Goal: Task Accomplishment & Management: Manage account settings

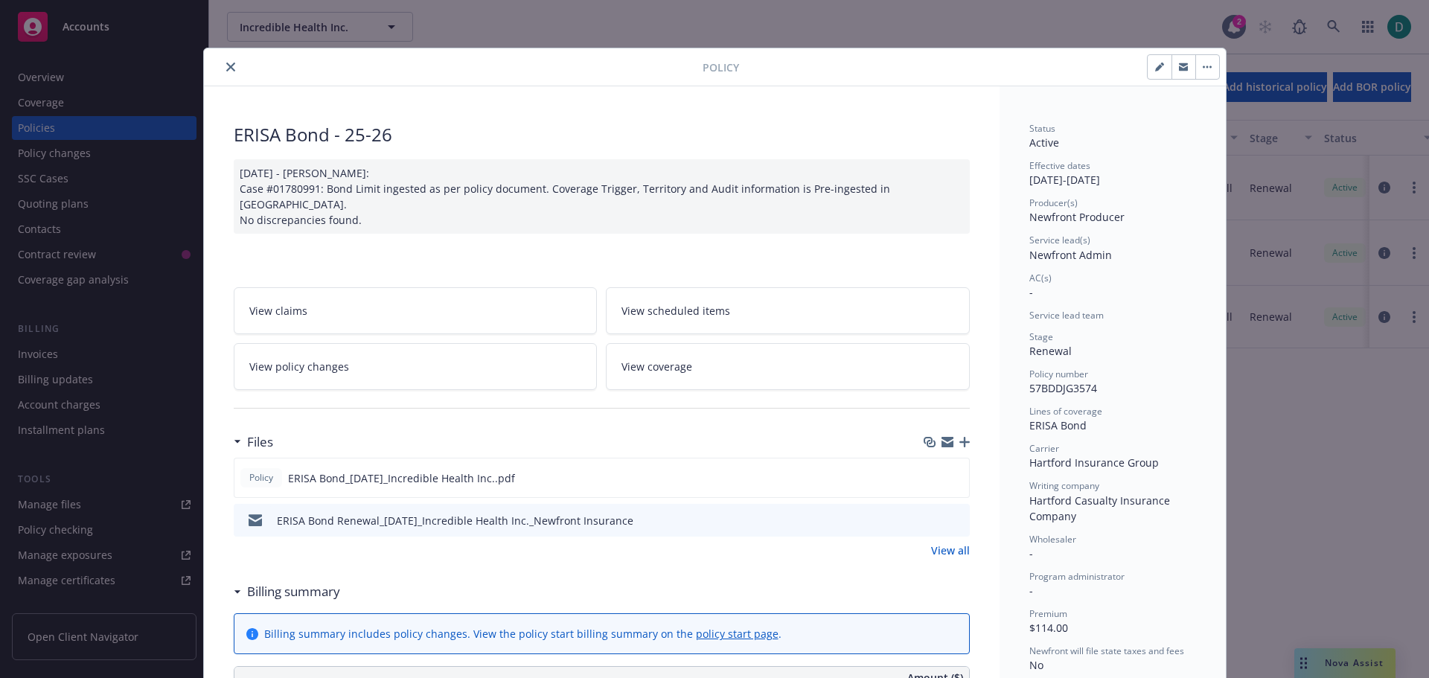
click at [226, 68] on icon "close" at bounding box center [230, 67] width 9 height 9
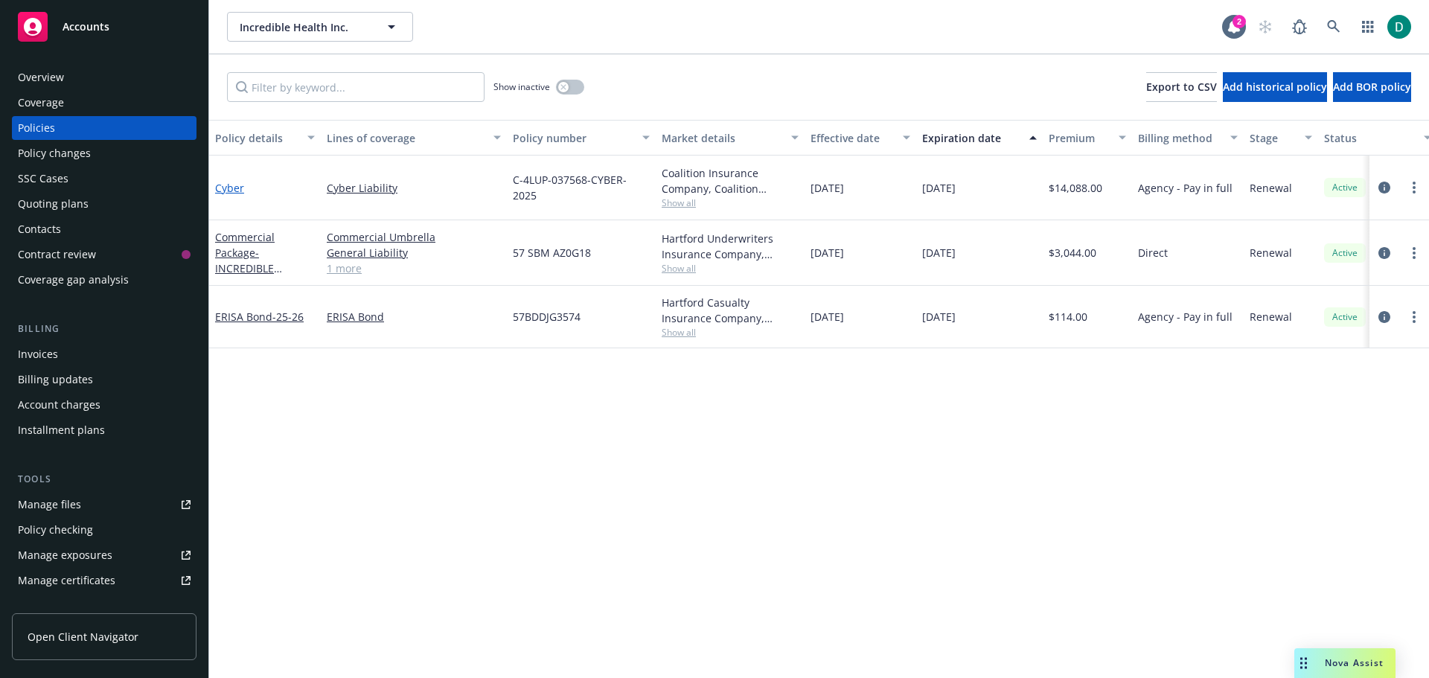
click at [238, 191] on link "Cyber" at bounding box center [229, 188] width 29 height 14
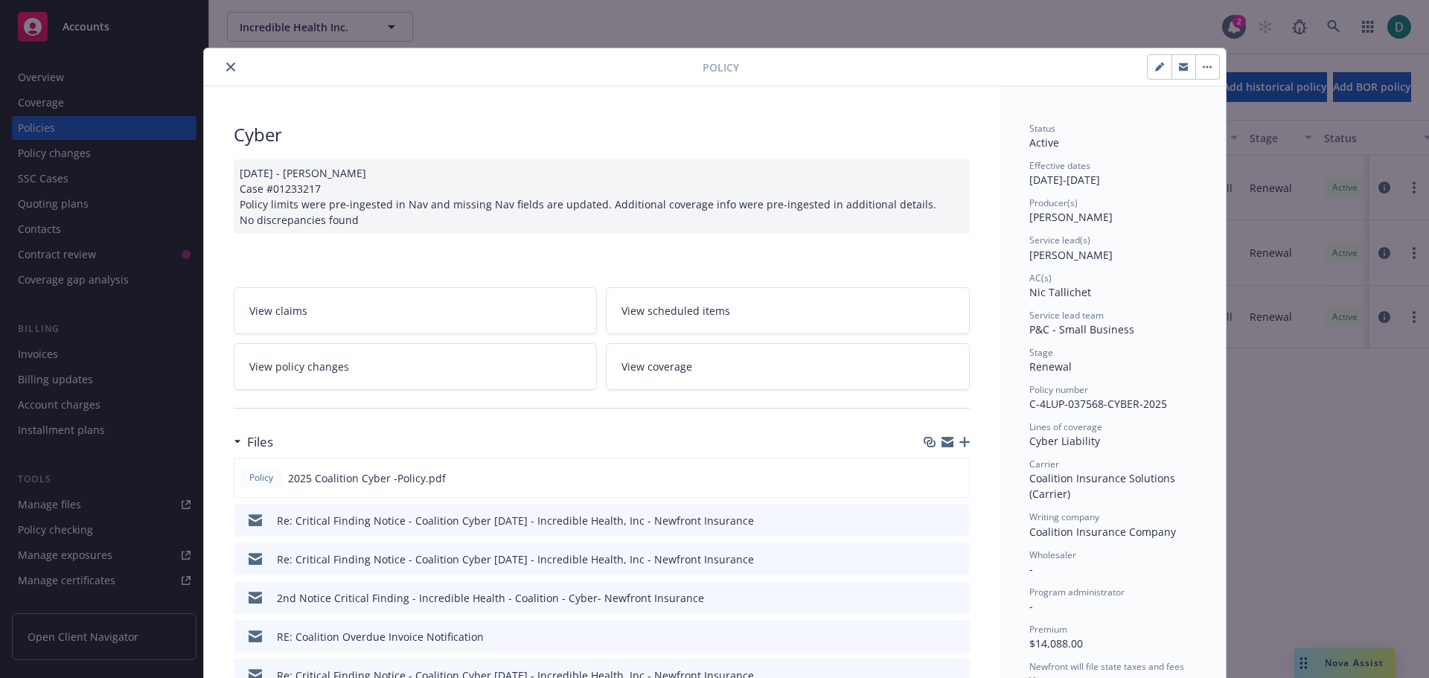
click at [222, 63] on button "close" at bounding box center [231, 67] width 18 height 18
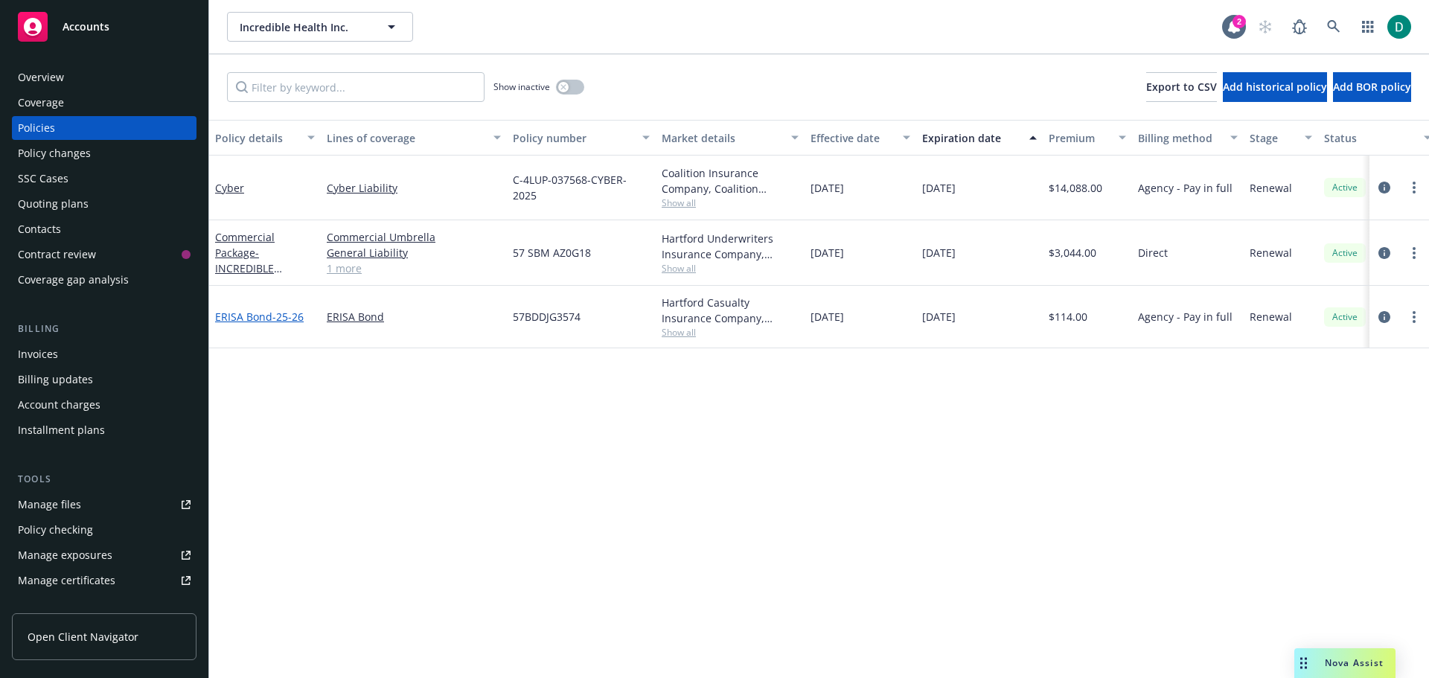
click at [241, 315] on link "ERISA Bond - 25-26" at bounding box center [259, 317] width 89 height 14
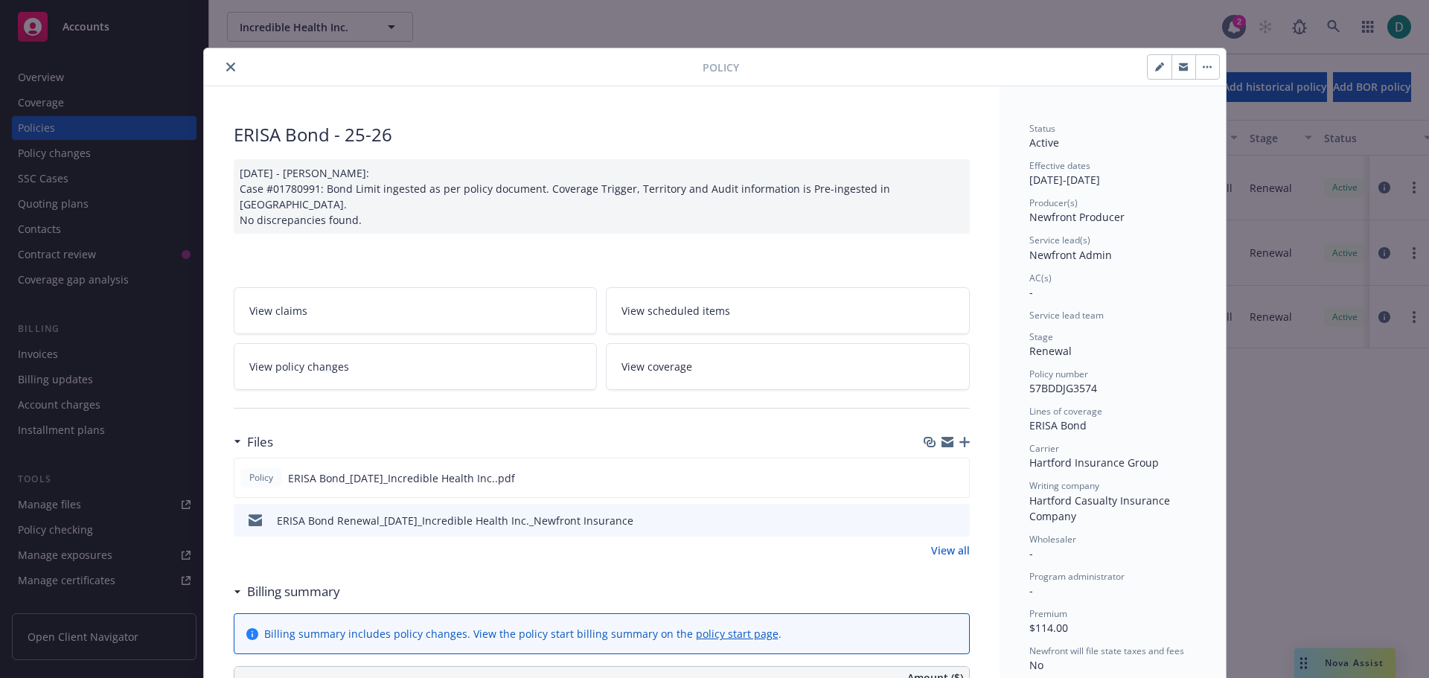
scroll to position [45, 0]
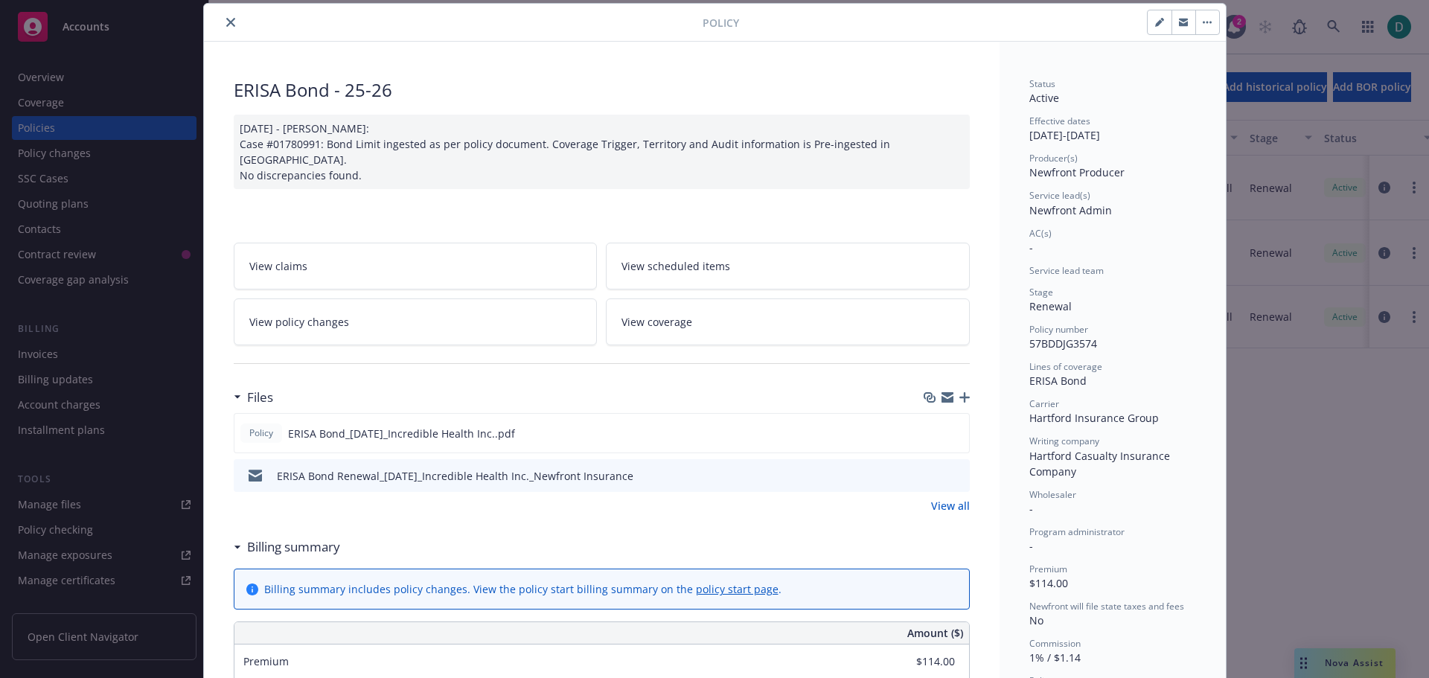
click at [1157, 25] on icon "button" at bounding box center [1159, 22] width 9 height 9
select select "RENEWAL"
select select "12"
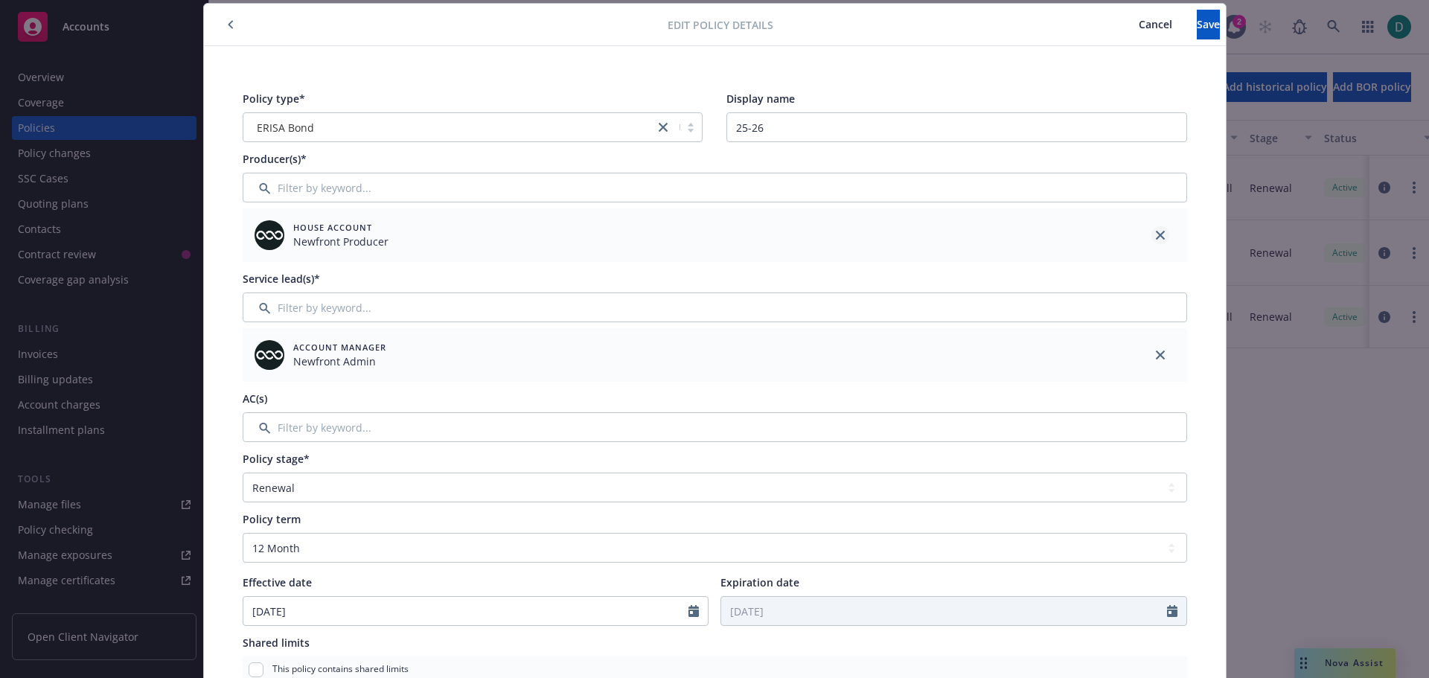
click at [1152, 234] on link "close" at bounding box center [1161, 235] width 18 height 18
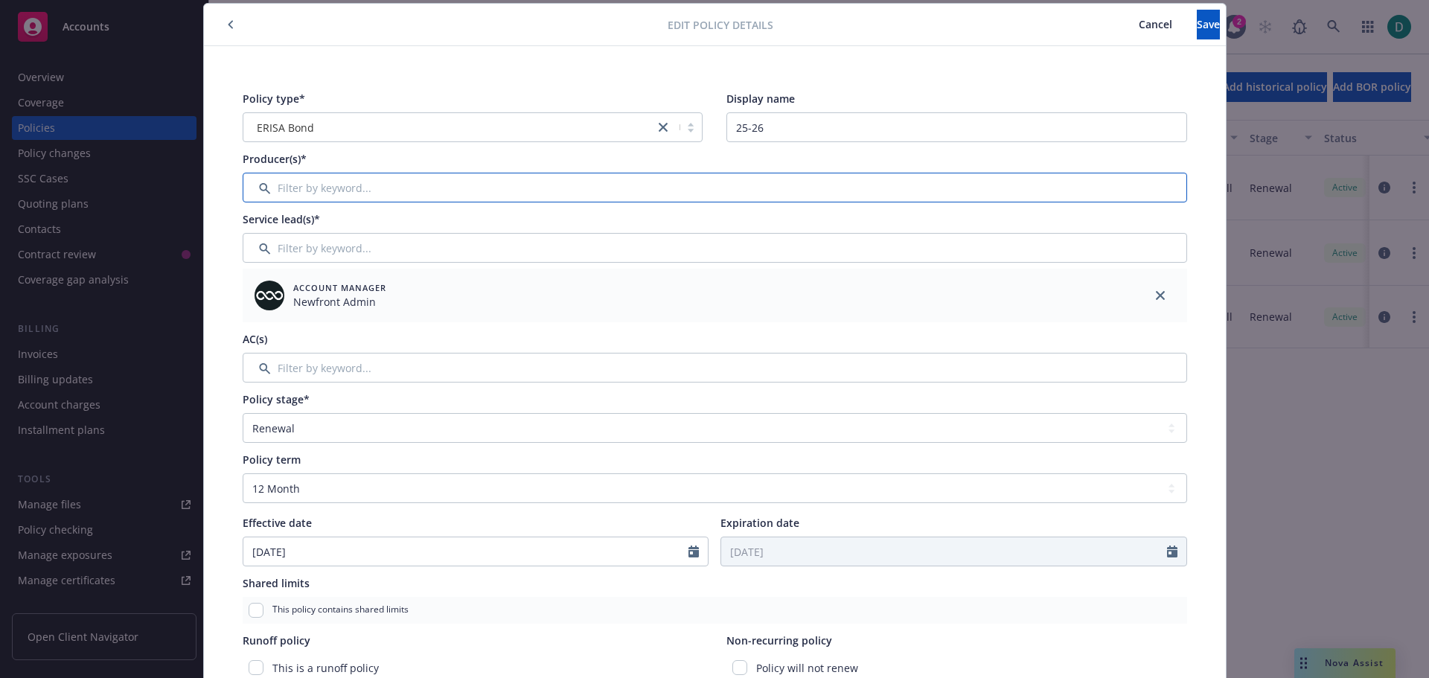
click at [406, 192] on input "Filter by keyword..." at bounding box center [715, 188] width 945 height 30
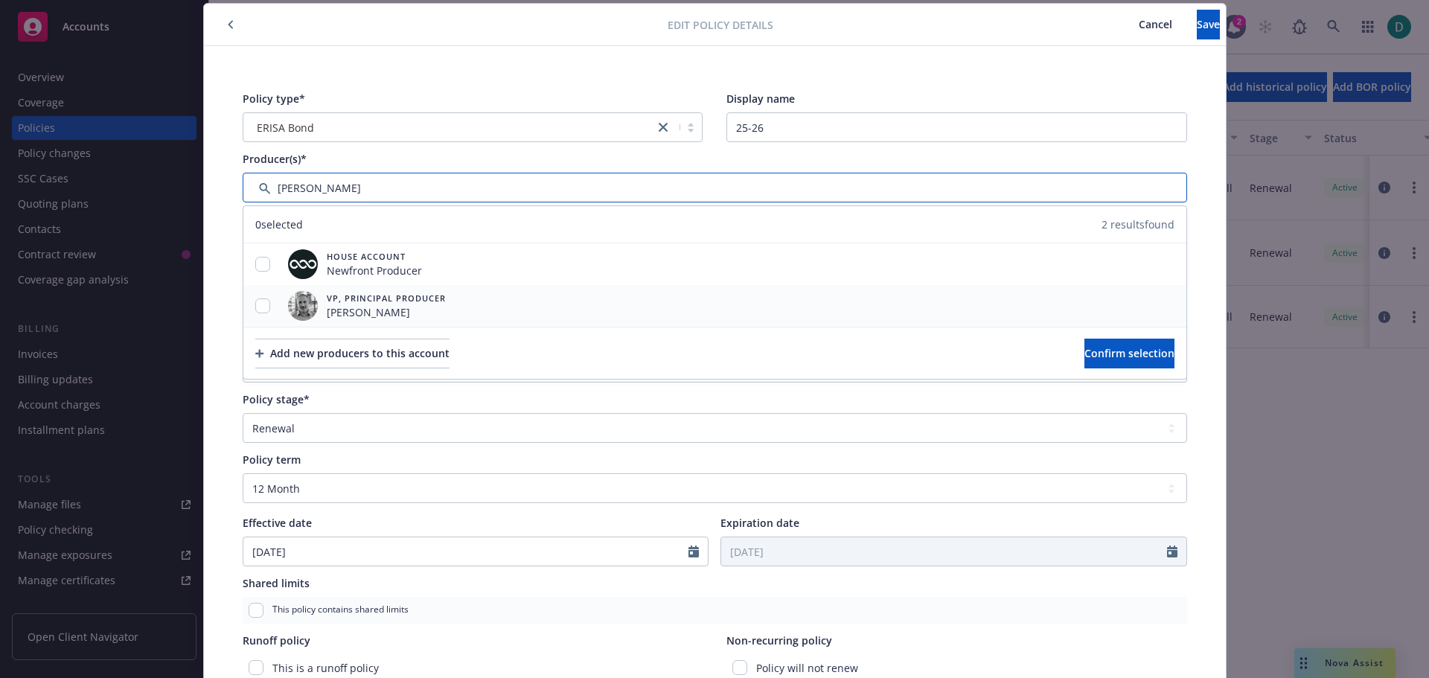
type input "Ted g"
click at [261, 311] on input "checkbox" at bounding box center [262, 306] width 15 height 15
checkbox input "true"
click at [1096, 357] on span "Confirm selection" at bounding box center [1130, 353] width 90 height 14
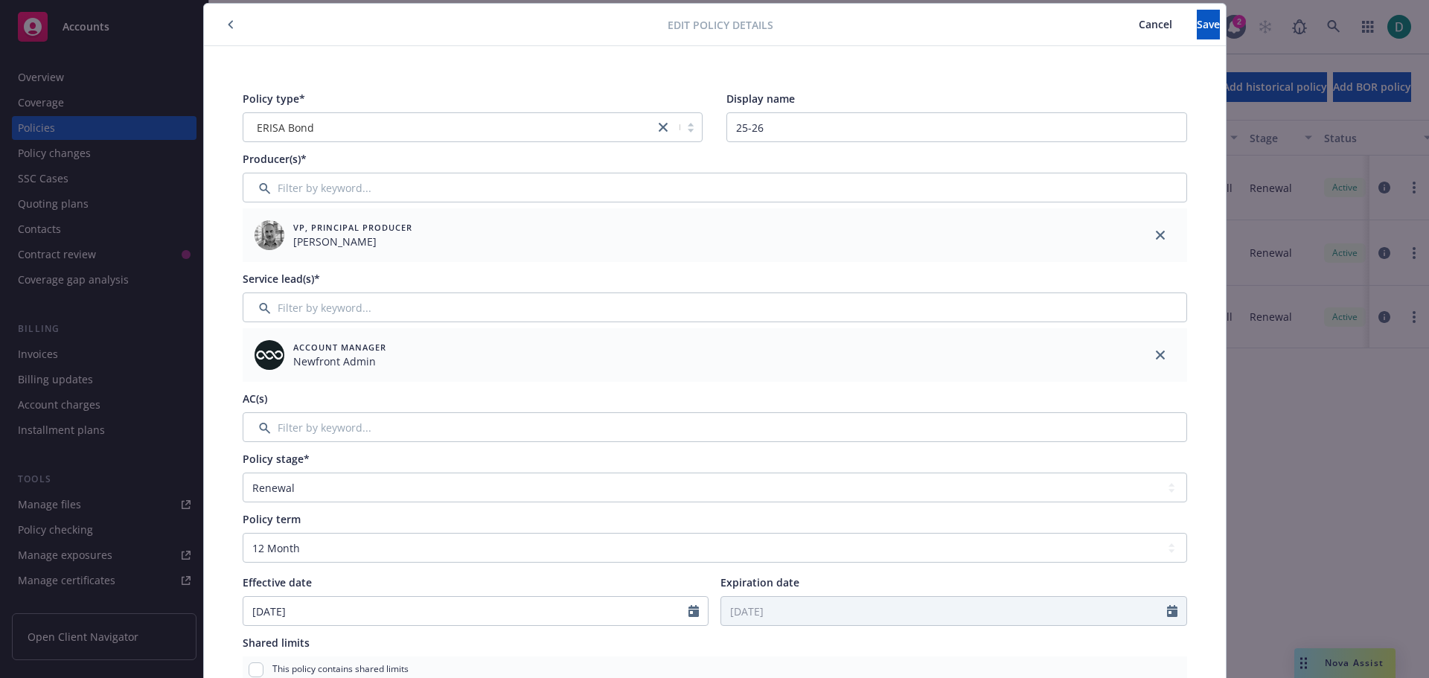
drag, startPoint x: 1152, startPoint y: 353, endPoint x: 640, endPoint y: 322, distance: 512.4
click at [1156, 353] on icon "close" at bounding box center [1160, 355] width 9 height 9
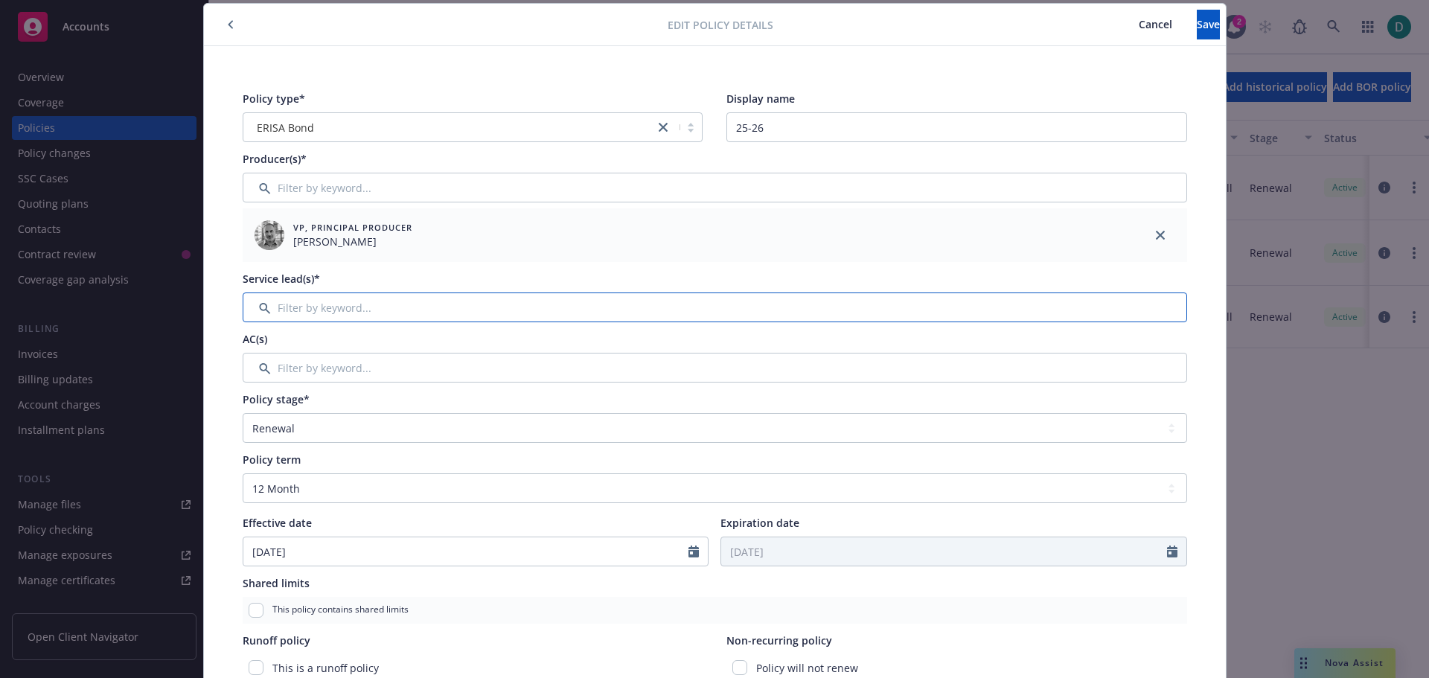
click at [358, 305] on input "Filter by keyword..." at bounding box center [715, 308] width 945 height 30
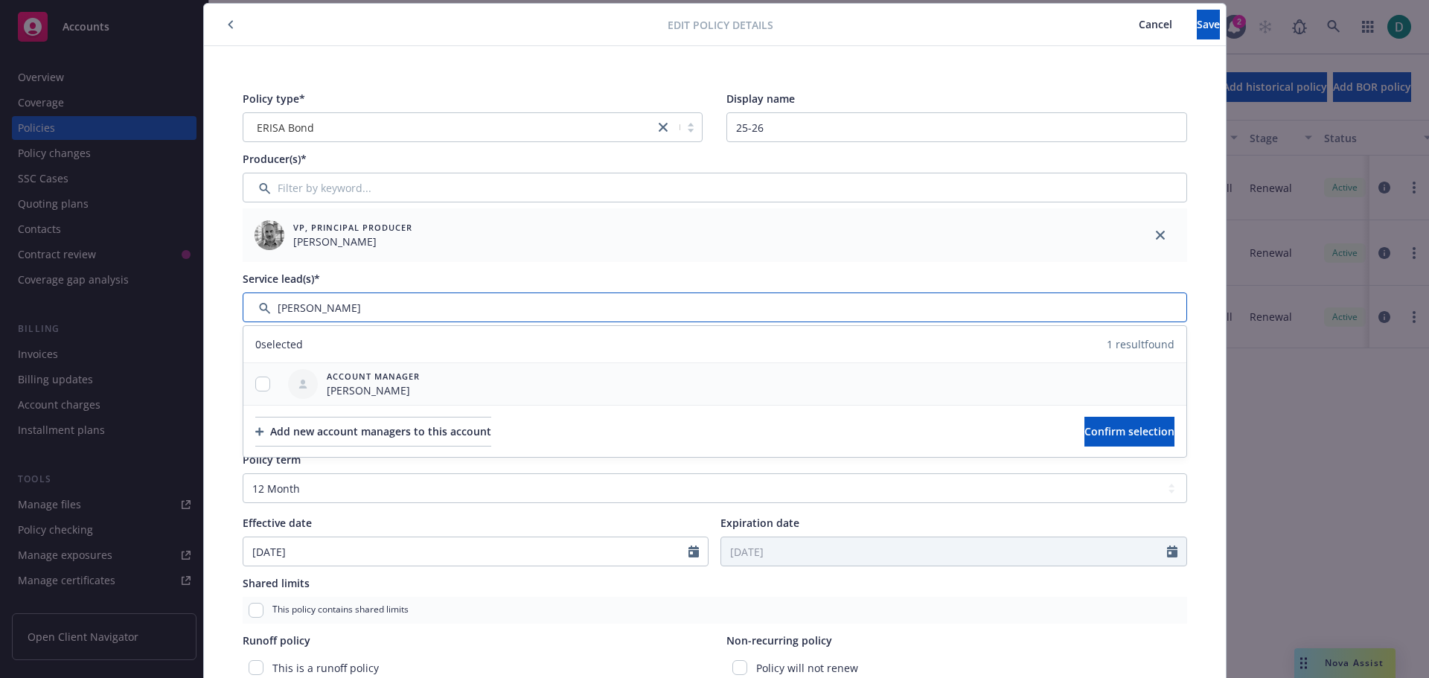
type input "Shelly"
click at [258, 385] on input "checkbox" at bounding box center [262, 384] width 15 height 15
checkbox input "true"
click at [1094, 427] on span "Confirm selection" at bounding box center [1130, 431] width 90 height 14
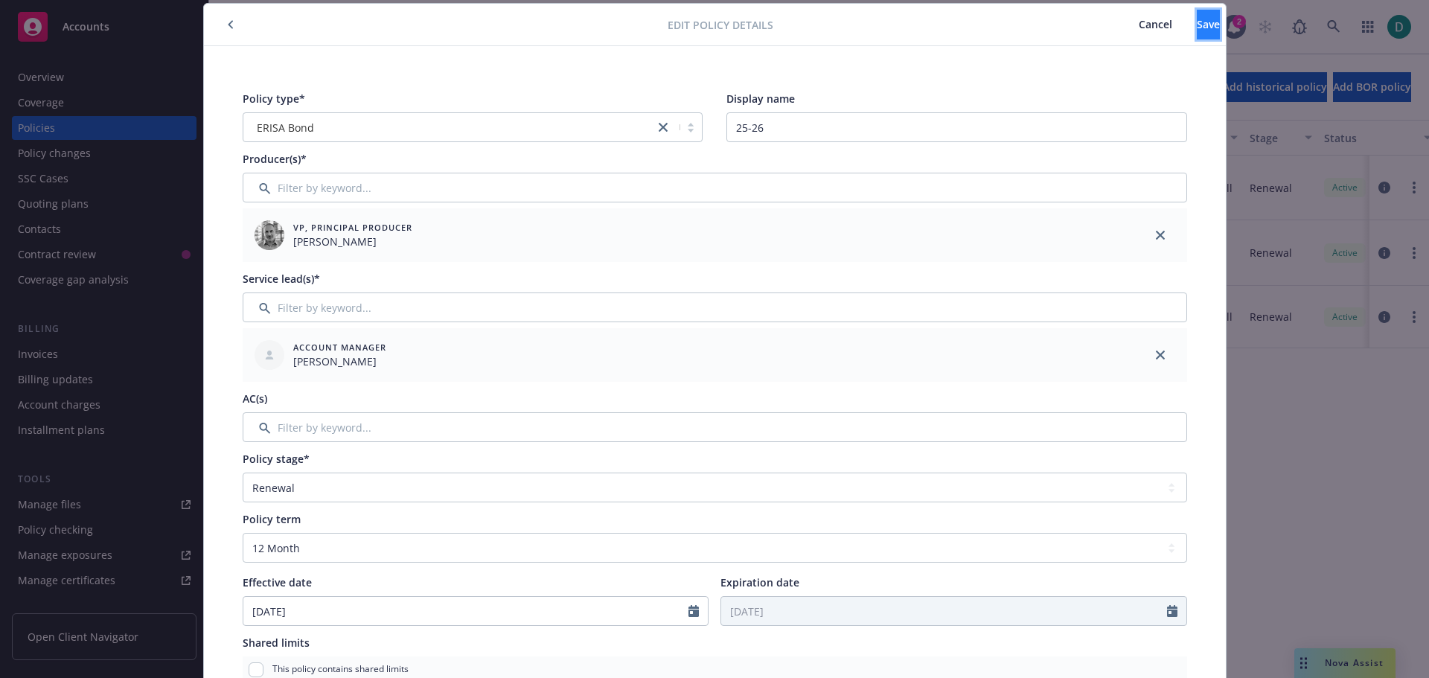
click at [1197, 22] on span "Save" at bounding box center [1208, 24] width 23 height 14
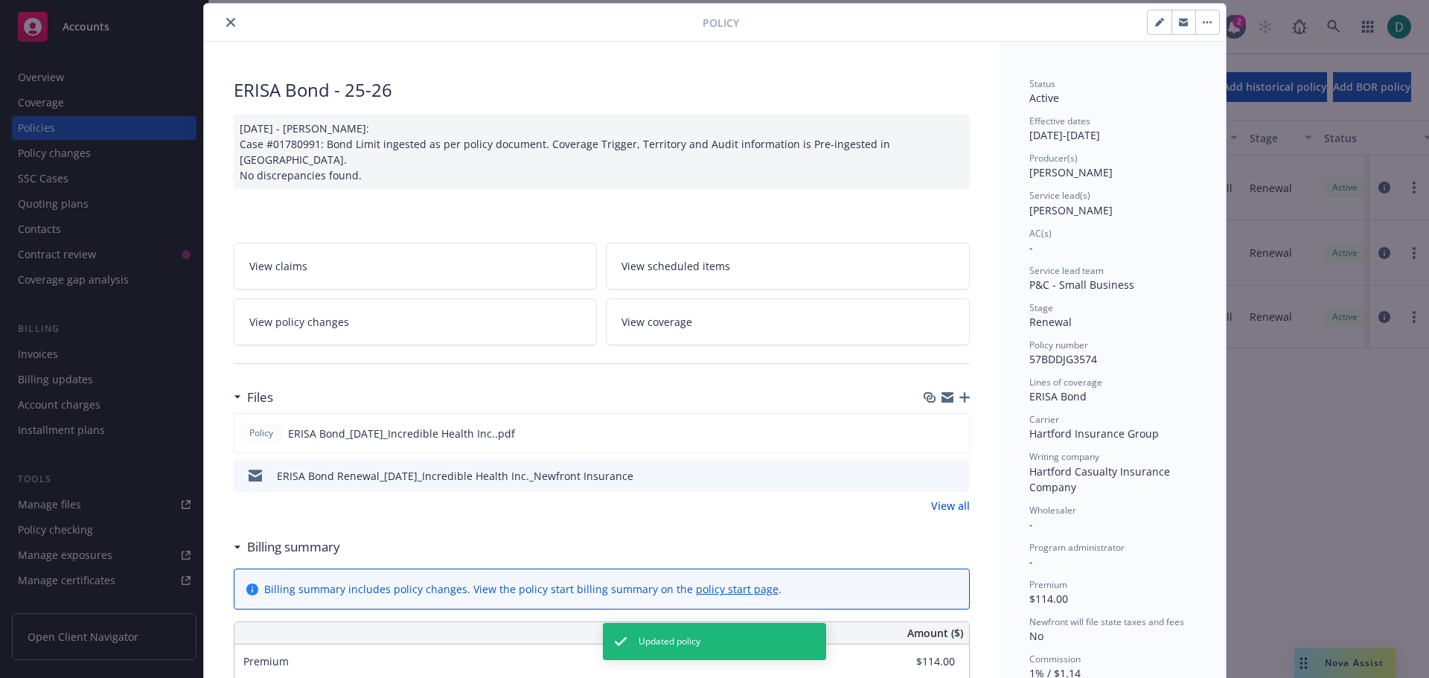
click at [226, 20] on icon "close" at bounding box center [230, 22] width 9 height 9
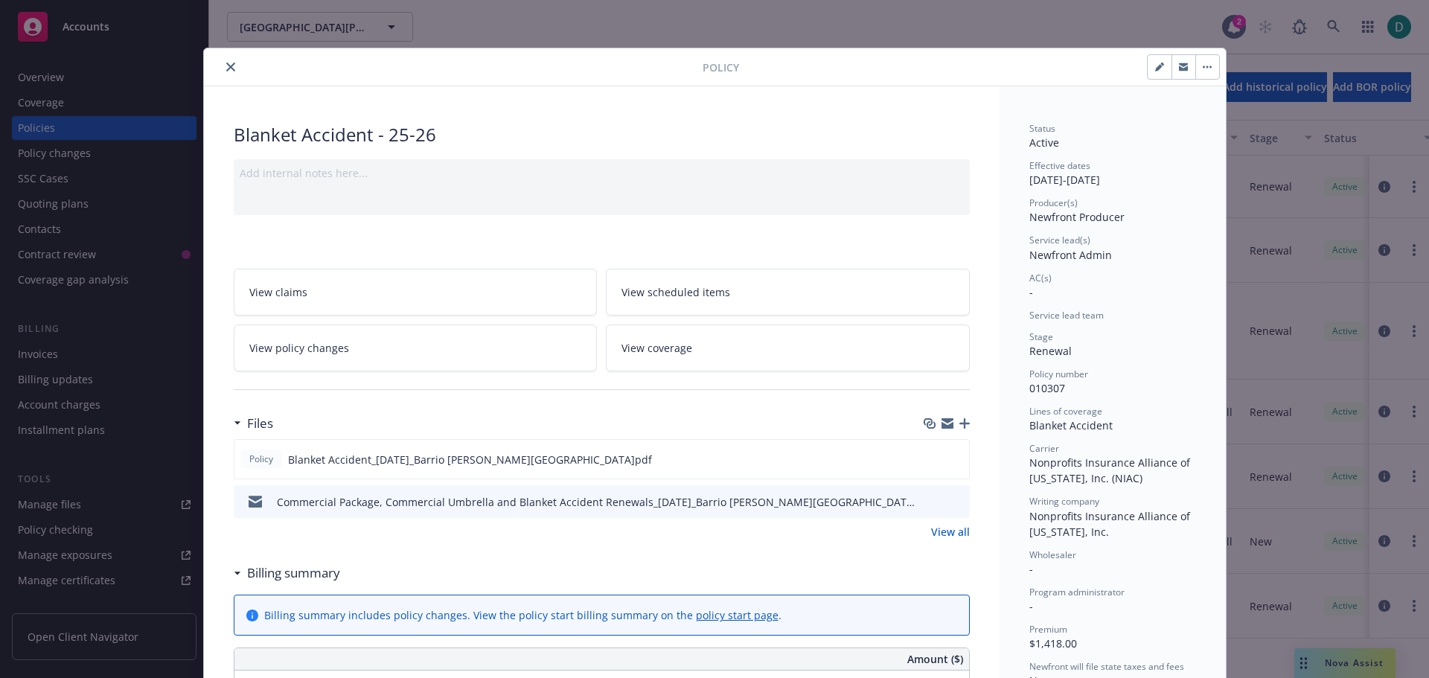
click at [231, 66] on button "close" at bounding box center [231, 67] width 18 height 18
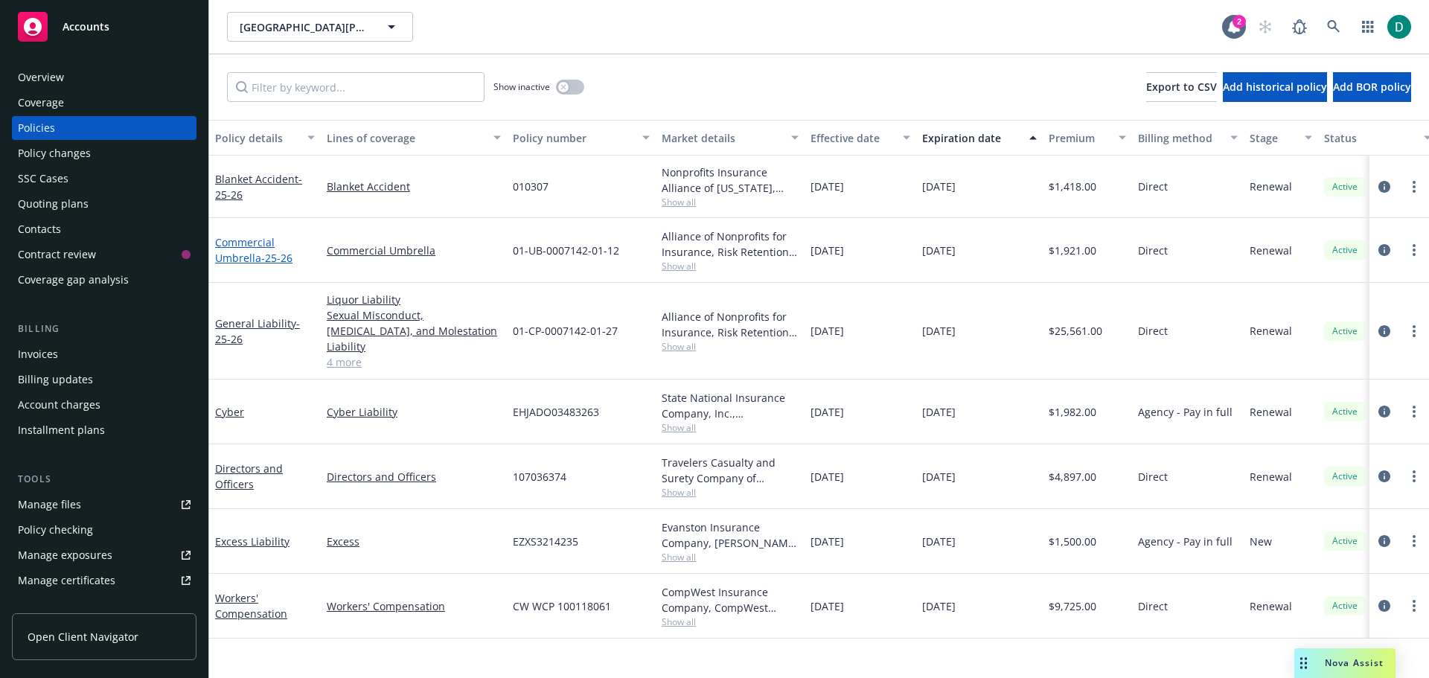
click at [235, 249] on link "Commercial Umbrella - 25-26" at bounding box center [253, 250] width 77 height 30
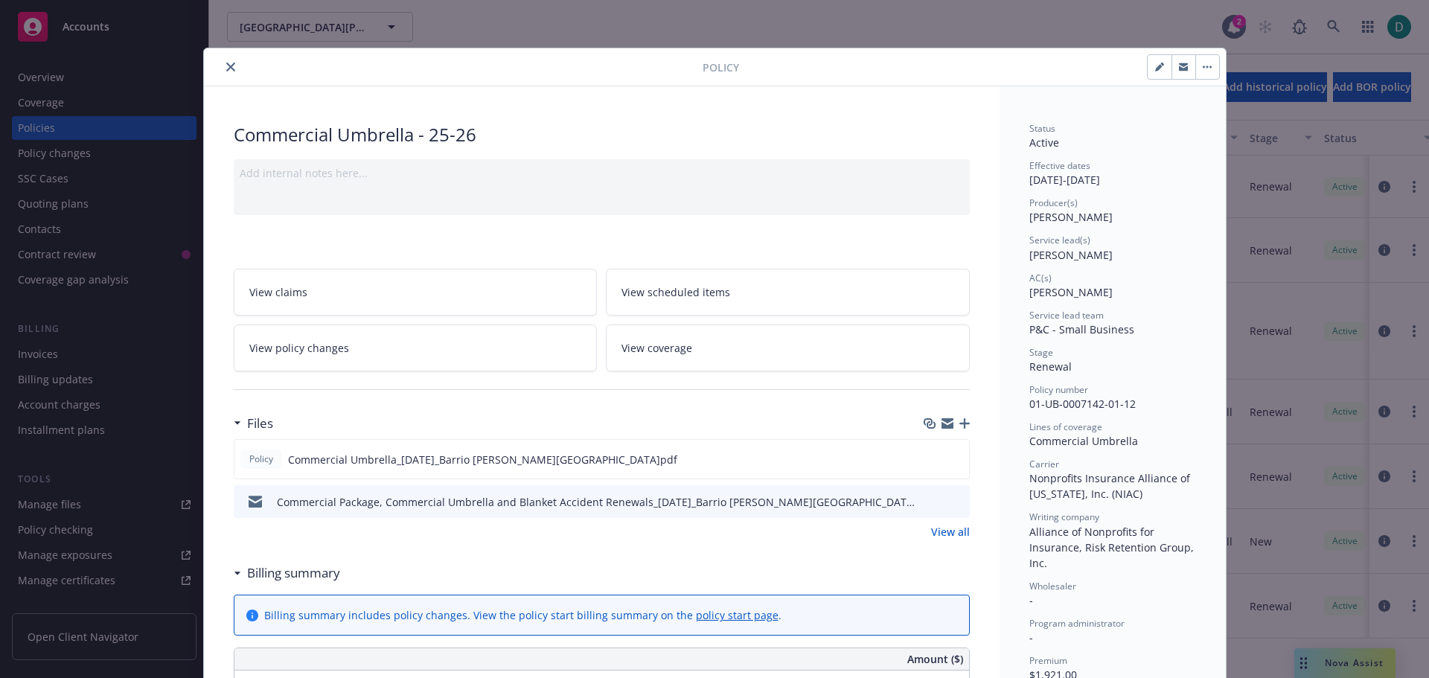
click at [228, 61] on button "close" at bounding box center [231, 67] width 18 height 18
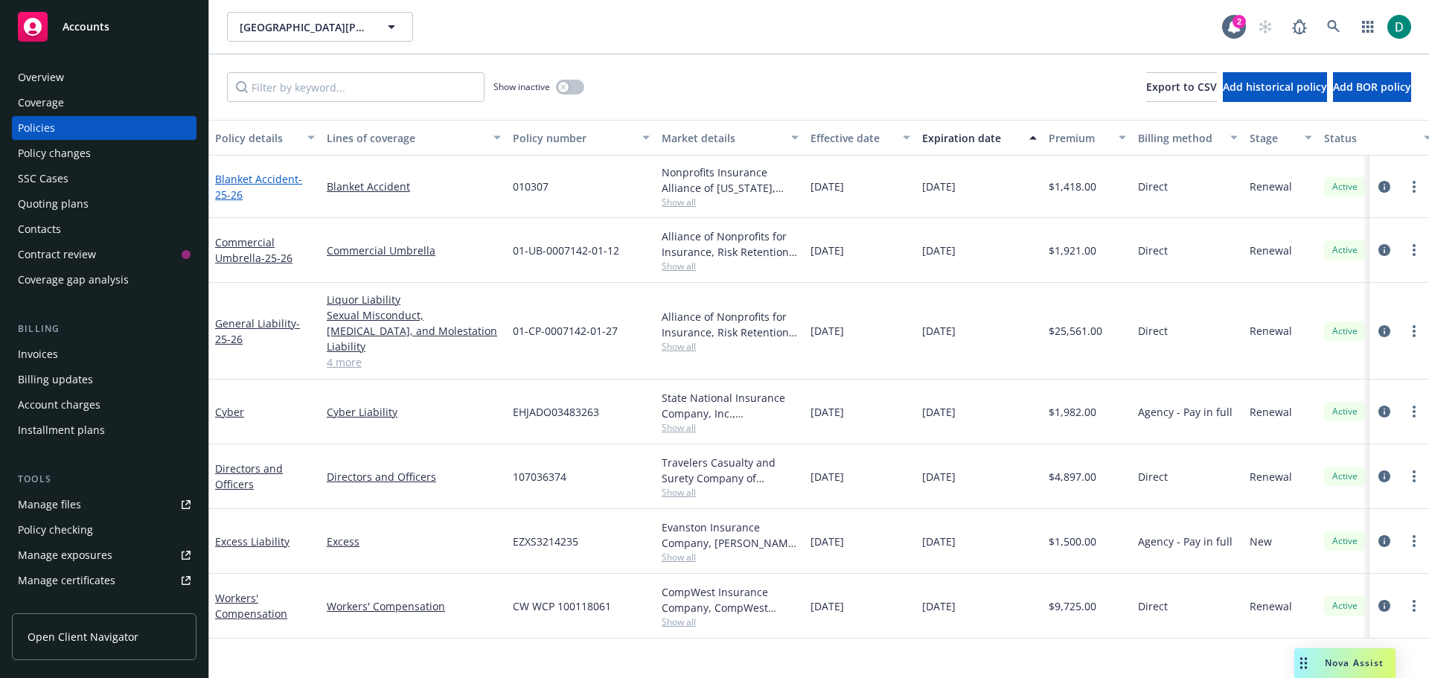
click at [267, 177] on link "Blanket Accident - 25-26" at bounding box center [258, 187] width 87 height 30
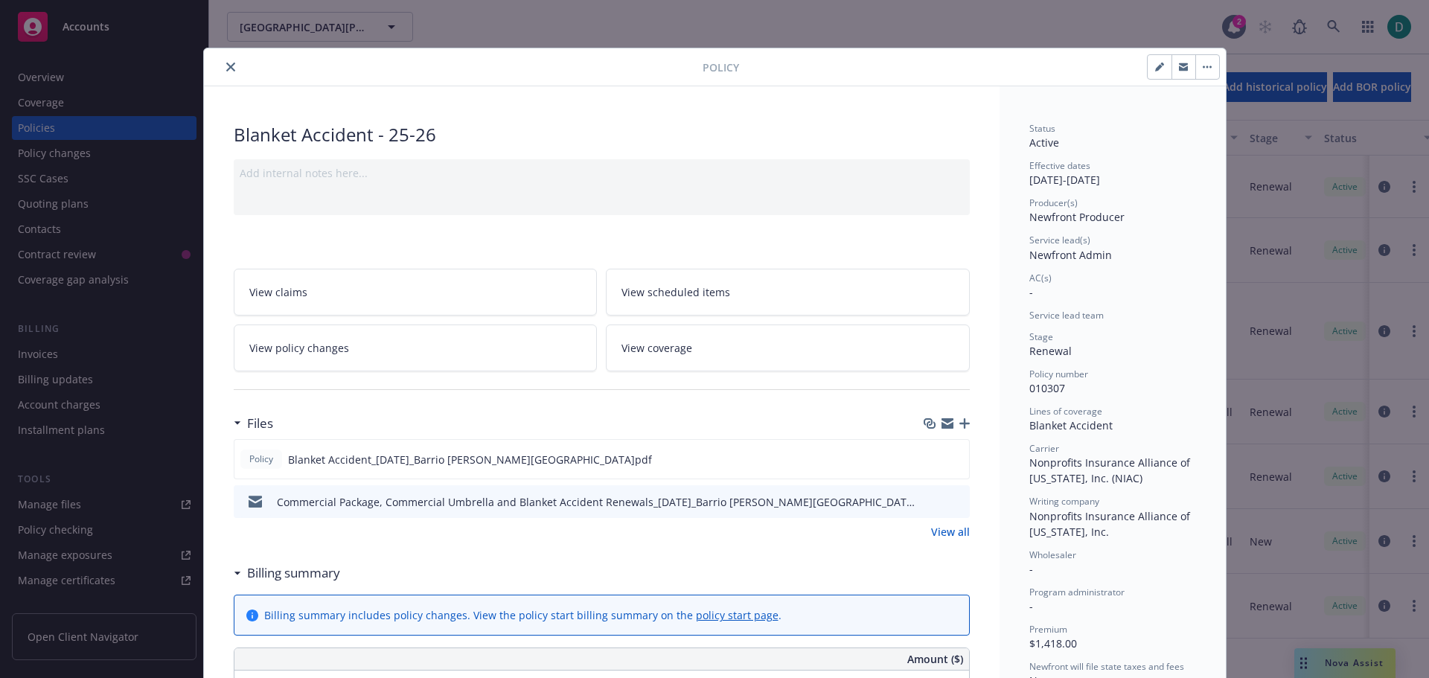
scroll to position [45, 0]
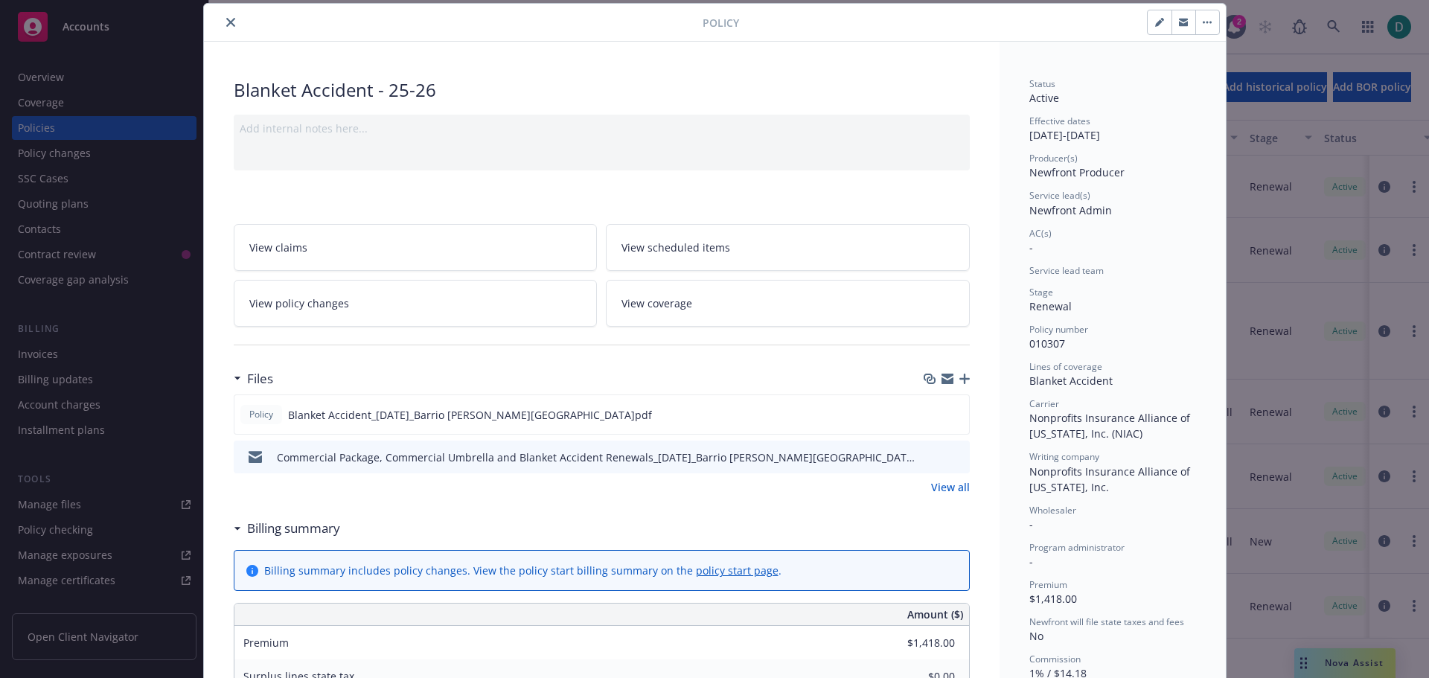
click at [1155, 25] on icon "button" at bounding box center [1158, 22] width 7 height 7
select select "RENEWAL"
select select "12"
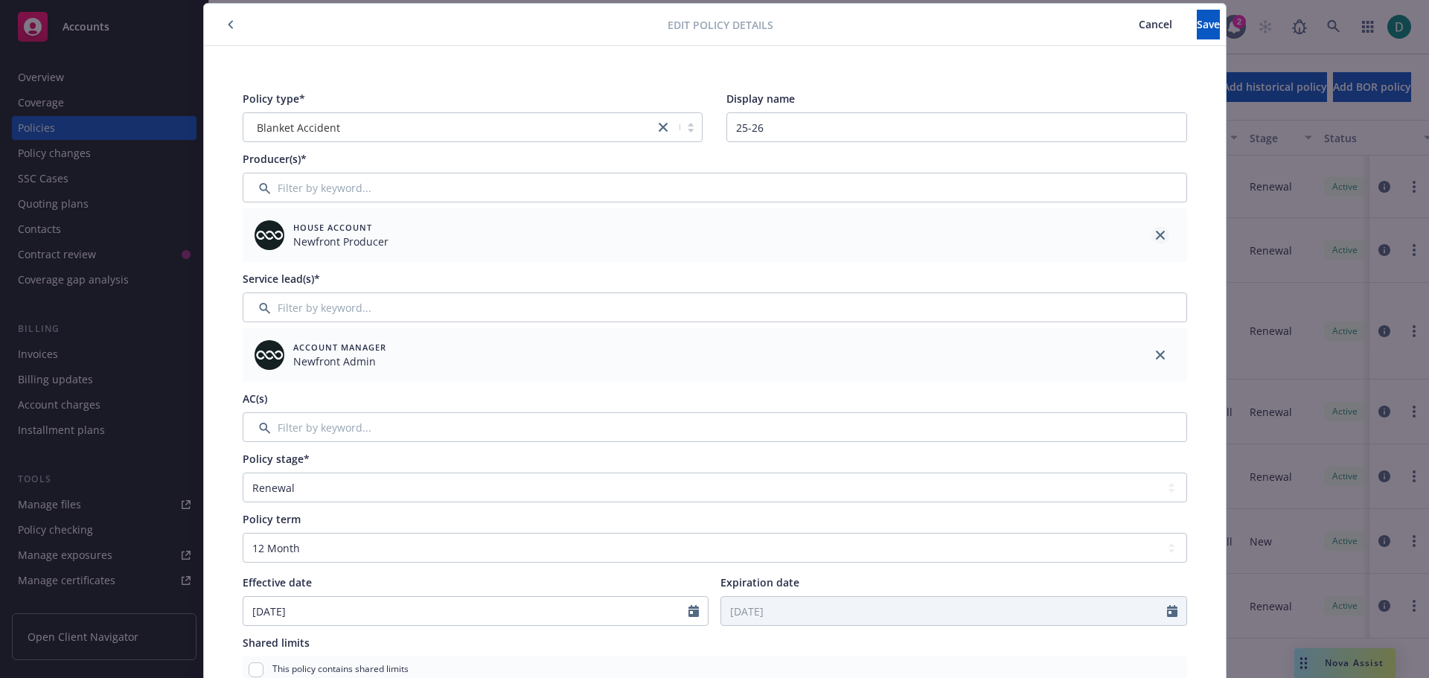
click at [1158, 237] on icon "close" at bounding box center [1160, 235] width 9 height 9
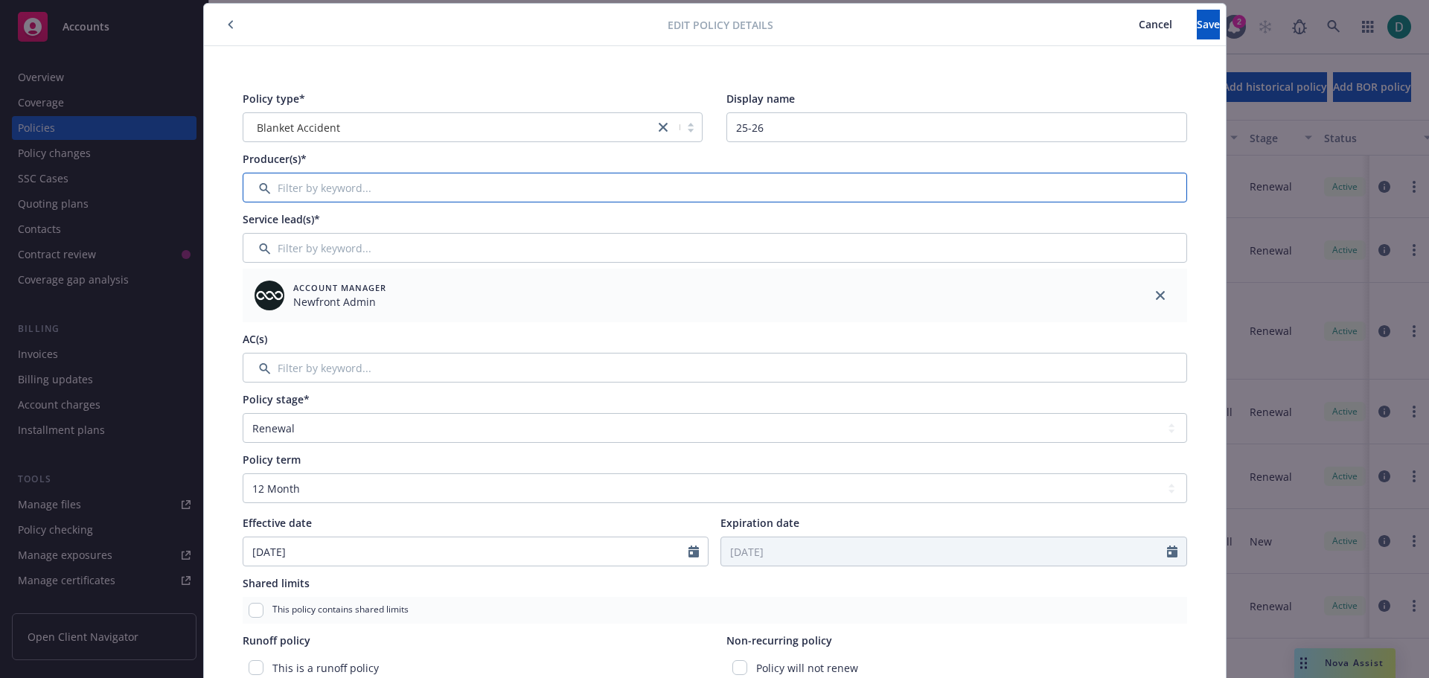
click at [575, 187] on input "Filter by keyword..." at bounding box center [715, 188] width 945 height 30
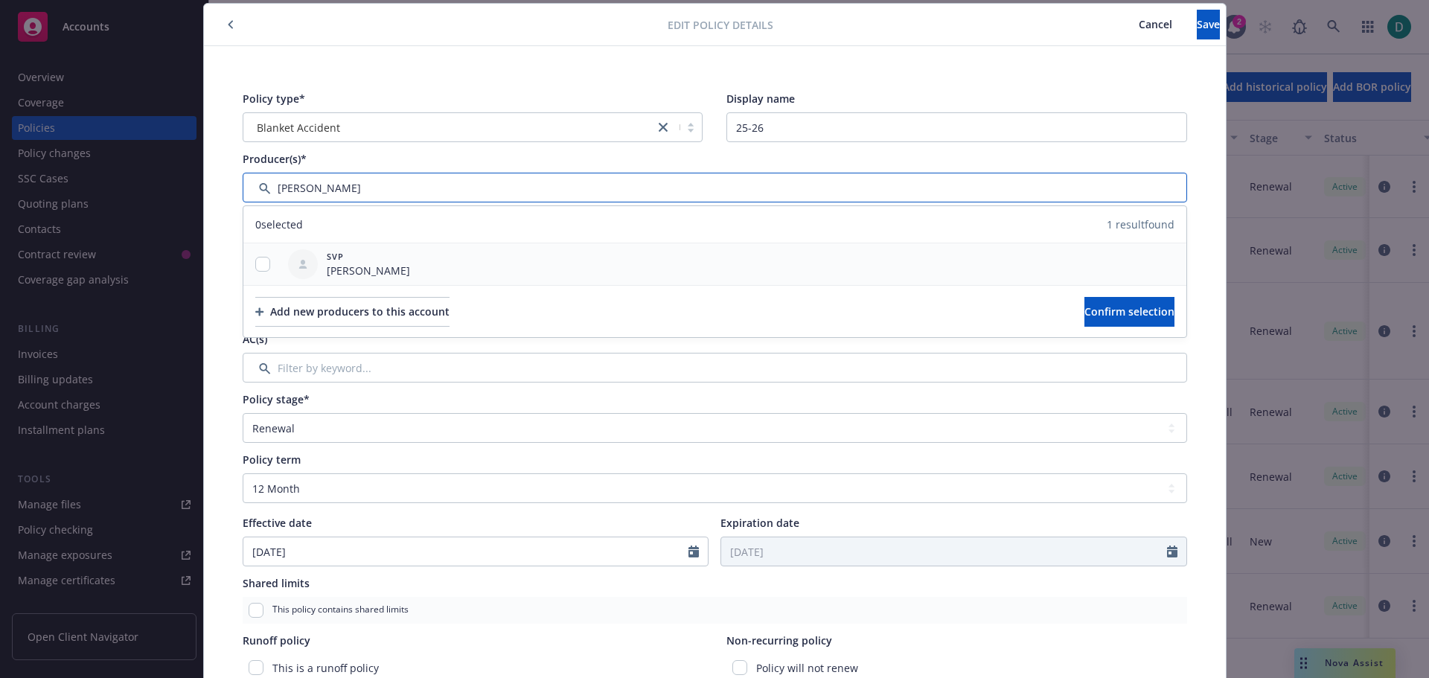
type input "Jeff"
drag, startPoint x: 258, startPoint y: 264, endPoint x: 656, endPoint y: 282, distance: 397.9
click at [264, 264] on input "checkbox" at bounding box center [262, 264] width 15 height 15
checkbox input "true"
click at [1085, 310] on span "Confirm selection" at bounding box center [1130, 311] width 90 height 14
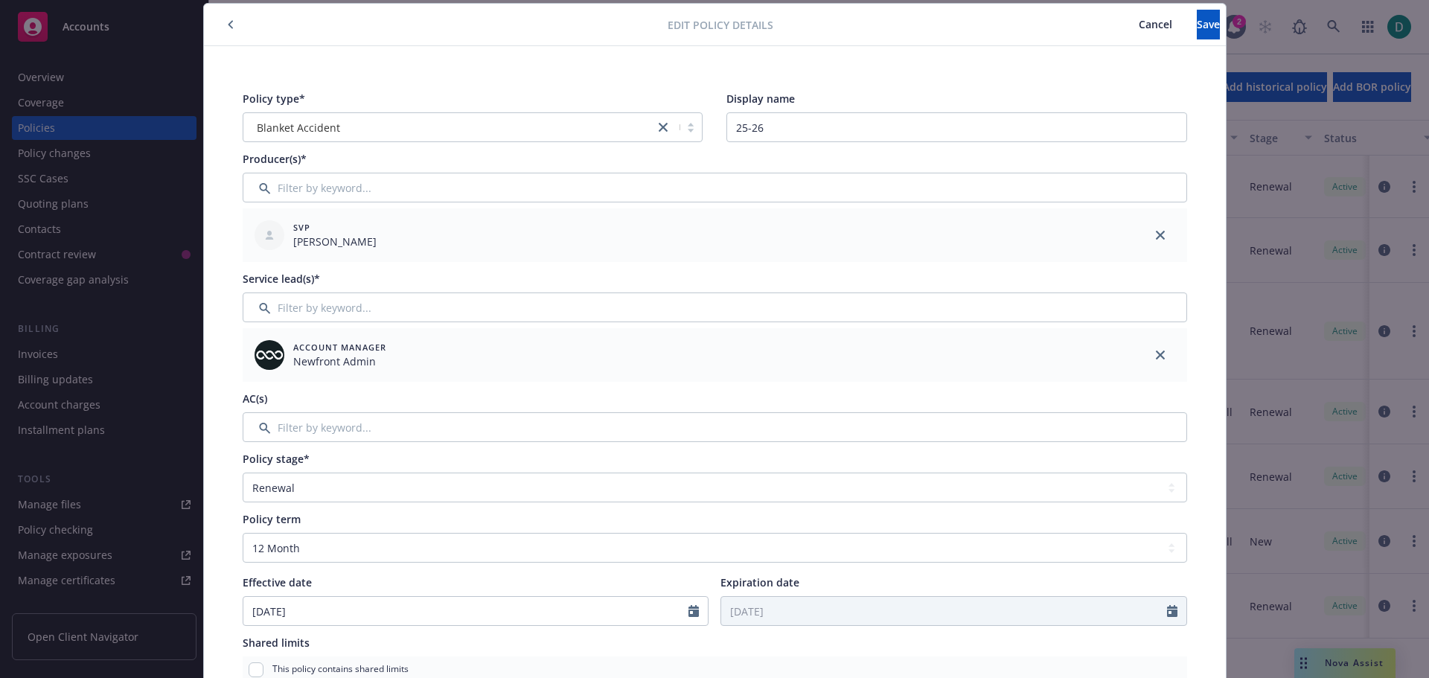
drag, startPoint x: 1155, startPoint y: 355, endPoint x: 900, endPoint y: 334, distance: 255.4
click at [1134, 354] on div at bounding box center [1161, 355] width 54 height 54
click at [438, 299] on input "Filter by keyword..." at bounding box center [715, 308] width 945 height 30
drag, startPoint x: 1154, startPoint y: 357, endPoint x: 594, endPoint y: 309, distance: 561.8
click at [1152, 356] on link "close" at bounding box center [1161, 355] width 18 height 18
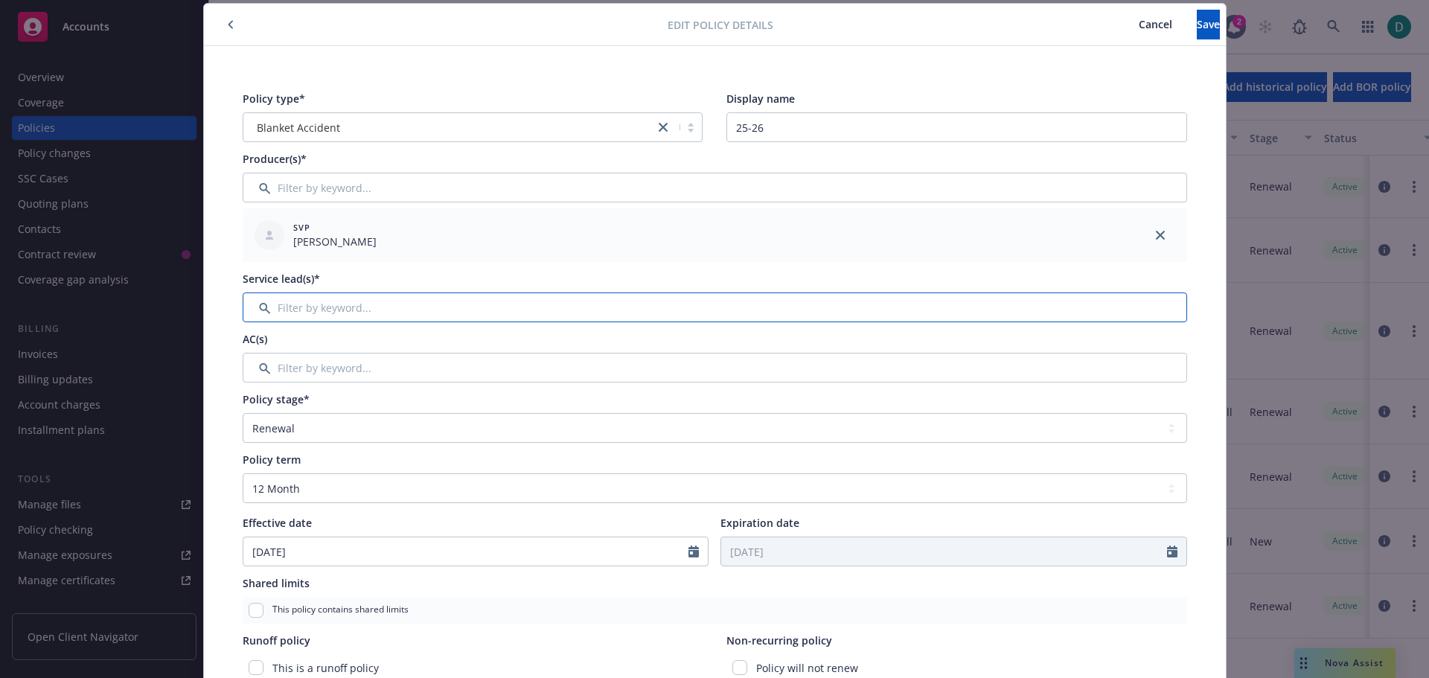
click at [325, 301] on input "Filter by keyword..." at bounding box center [715, 308] width 945 height 30
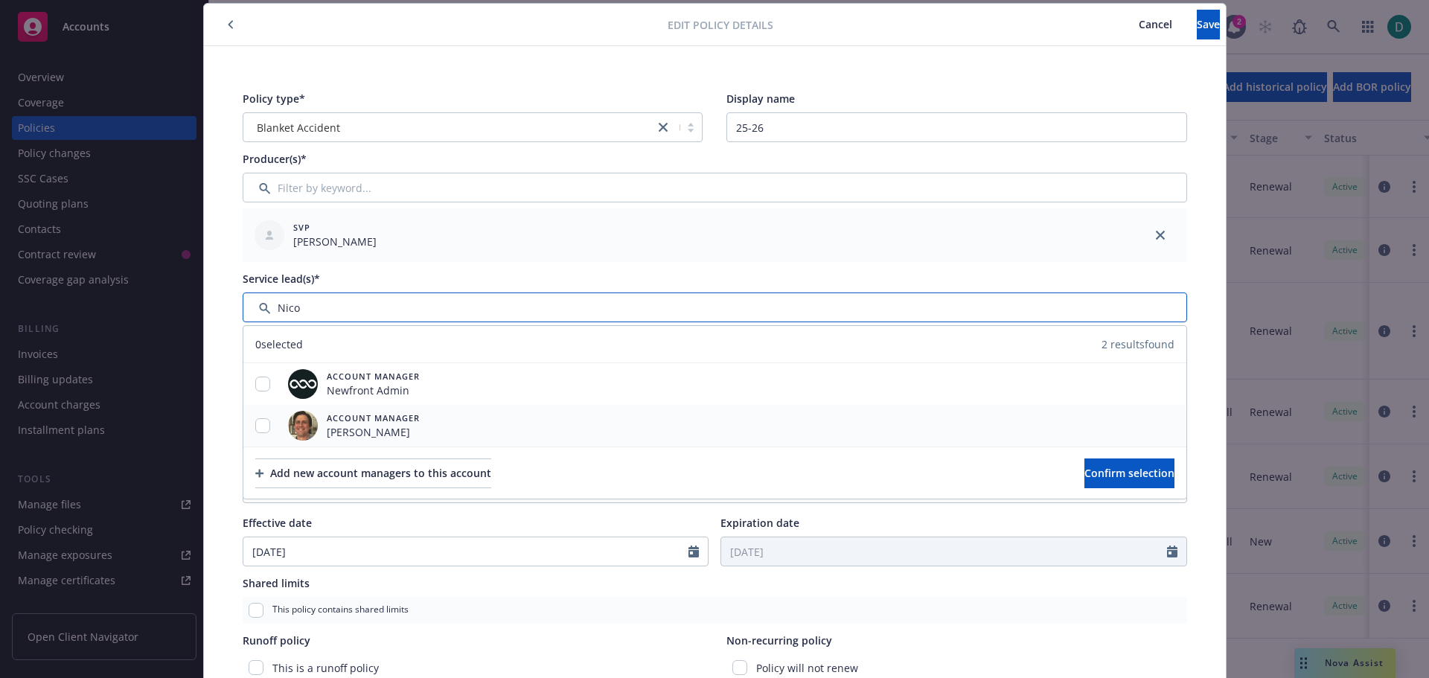
type input "Nico"
click at [258, 430] on input "checkbox" at bounding box center [262, 425] width 15 height 15
checkbox input "true"
click at [1085, 470] on span "Confirm selection" at bounding box center [1130, 473] width 90 height 14
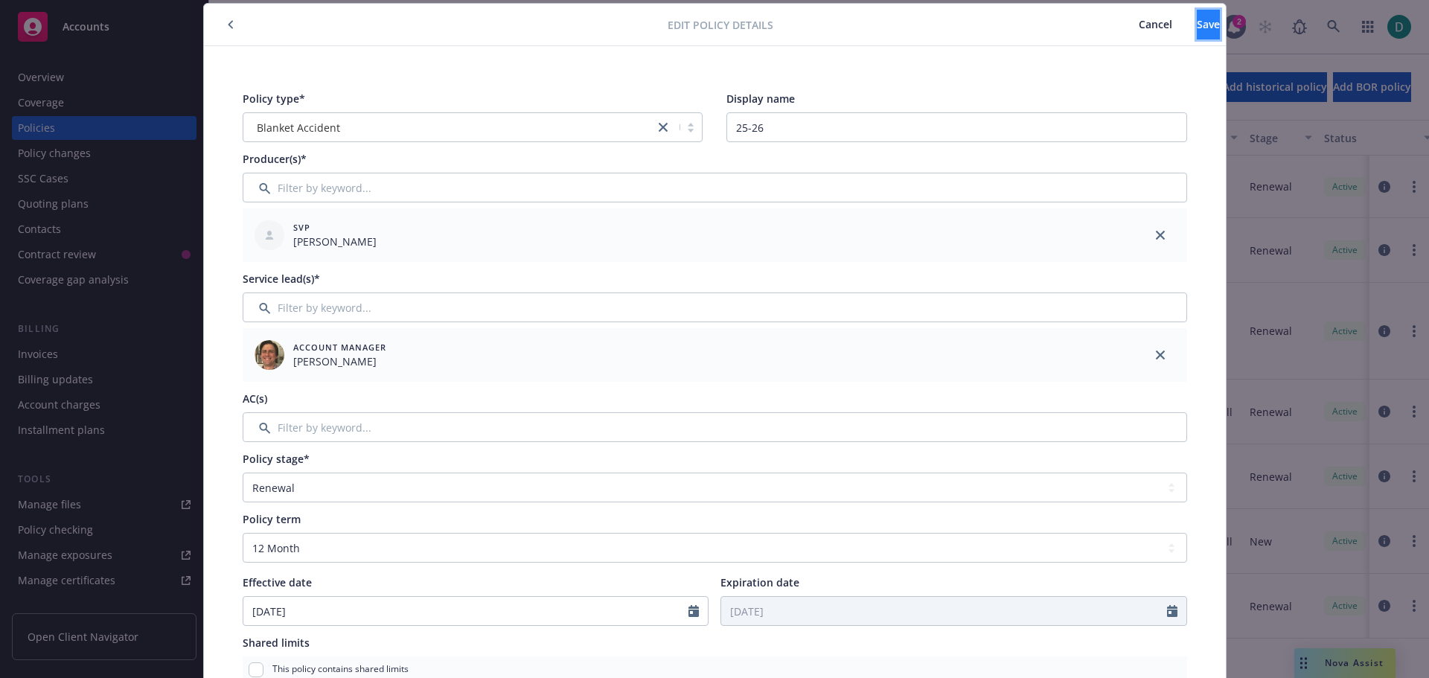
click at [1202, 10] on button "Save" at bounding box center [1208, 25] width 23 height 30
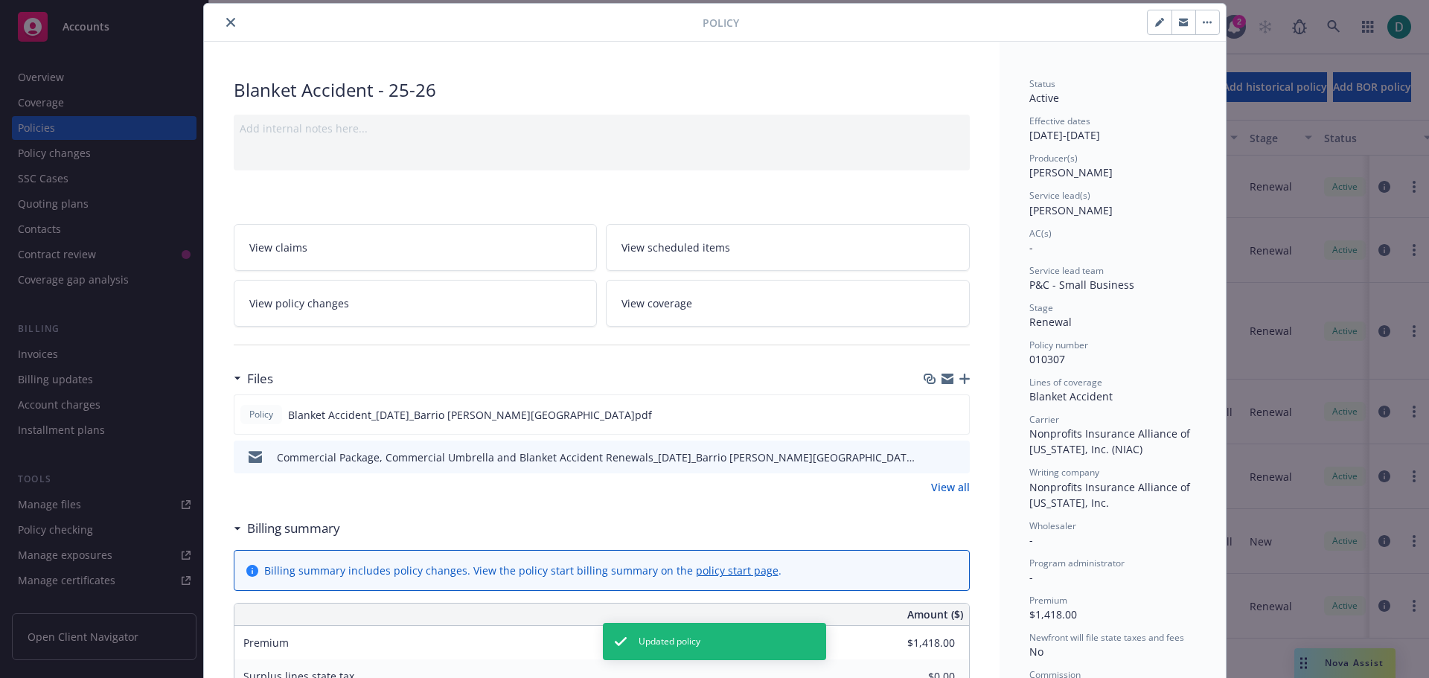
drag, startPoint x: 226, startPoint y: 22, endPoint x: 167, endPoint y: 25, distance: 58.8
click at [226, 22] on icon "close" at bounding box center [230, 22] width 9 height 9
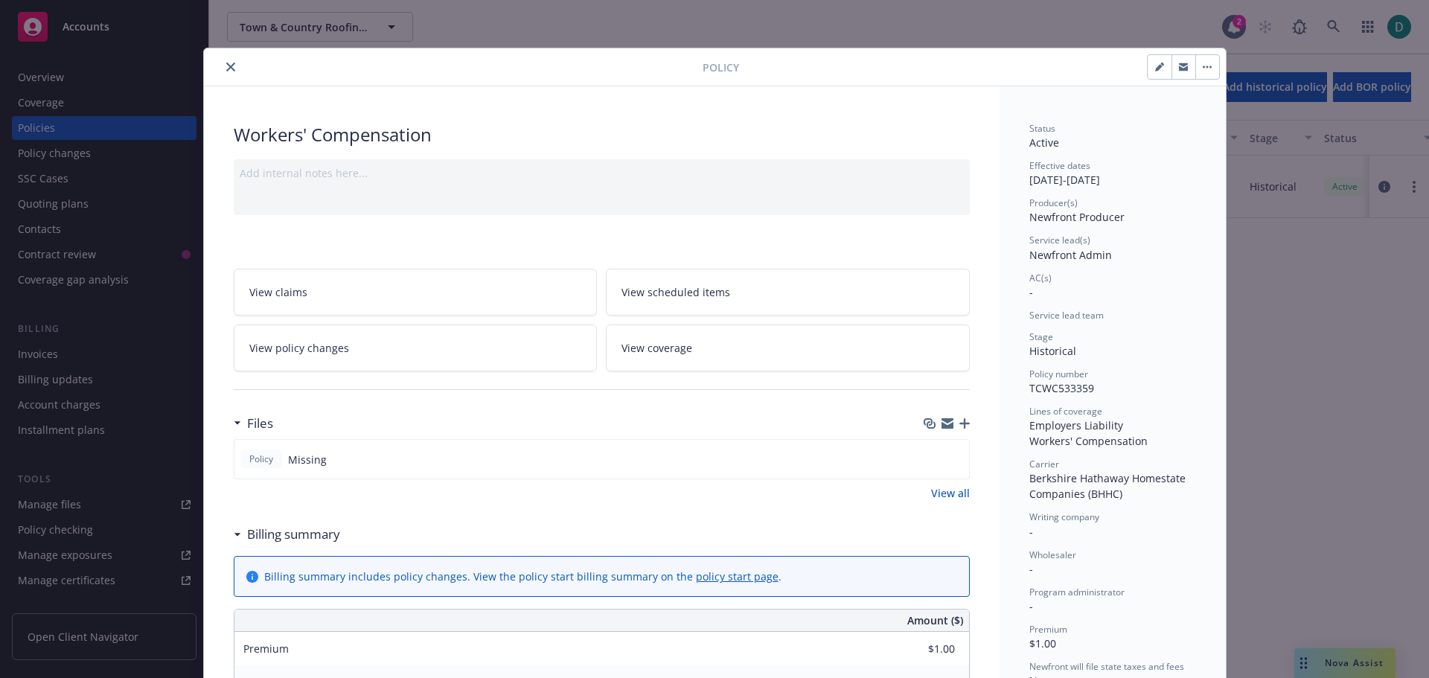
click at [226, 68] on icon "close" at bounding box center [230, 67] width 9 height 9
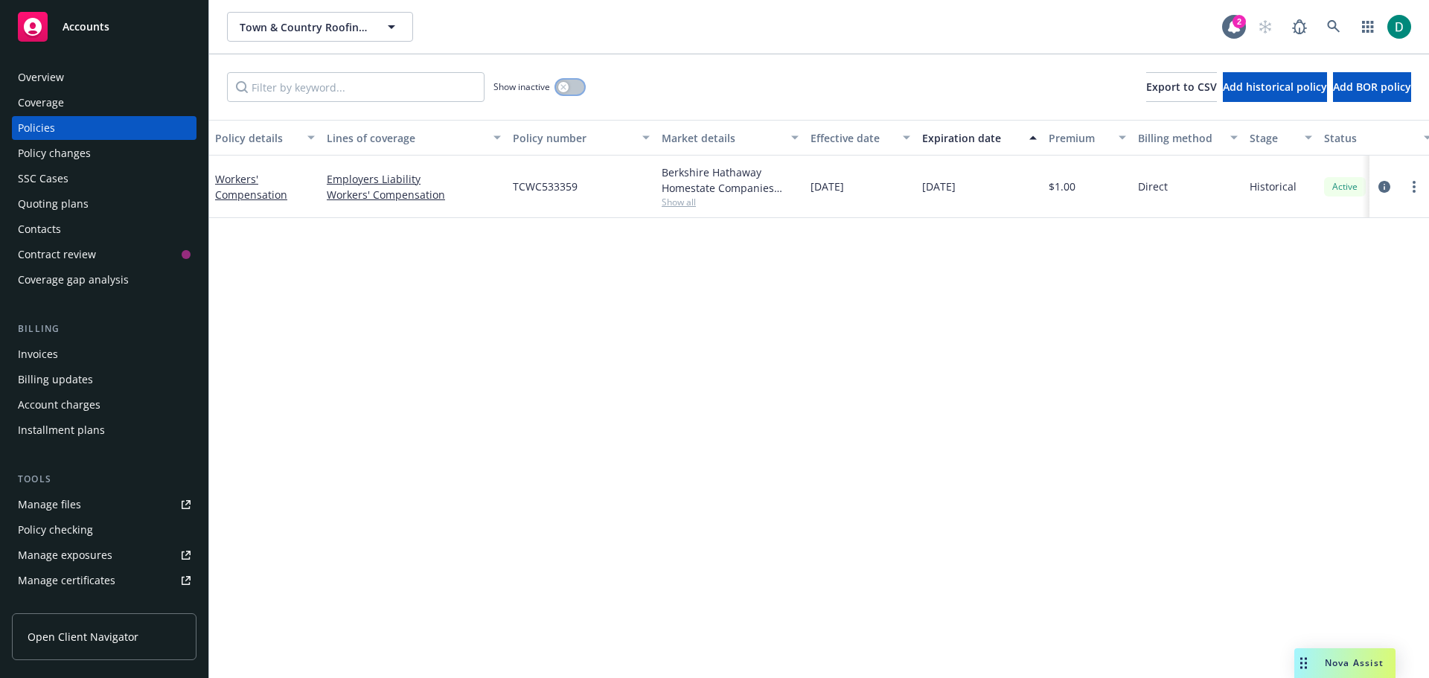
click at [572, 92] on button "button" at bounding box center [570, 87] width 28 height 15
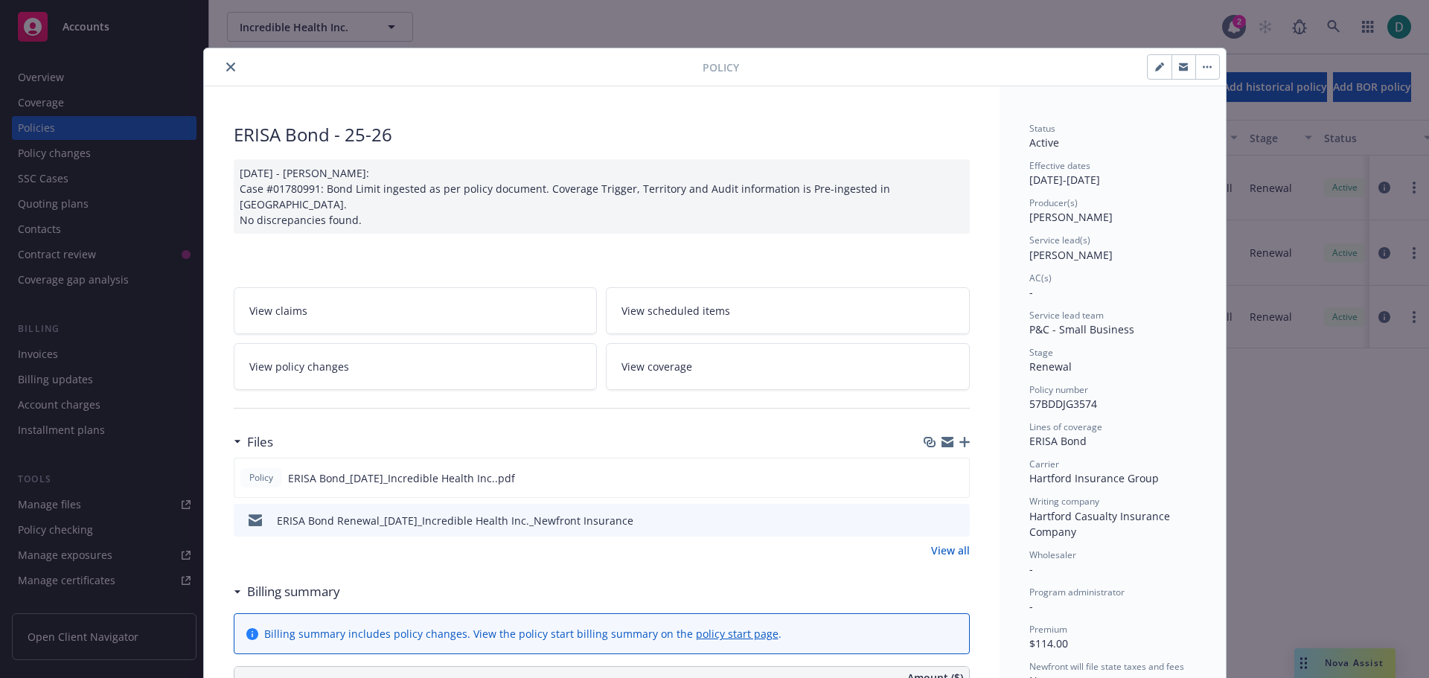
click at [226, 68] on icon "close" at bounding box center [230, 67] width 9 height 9
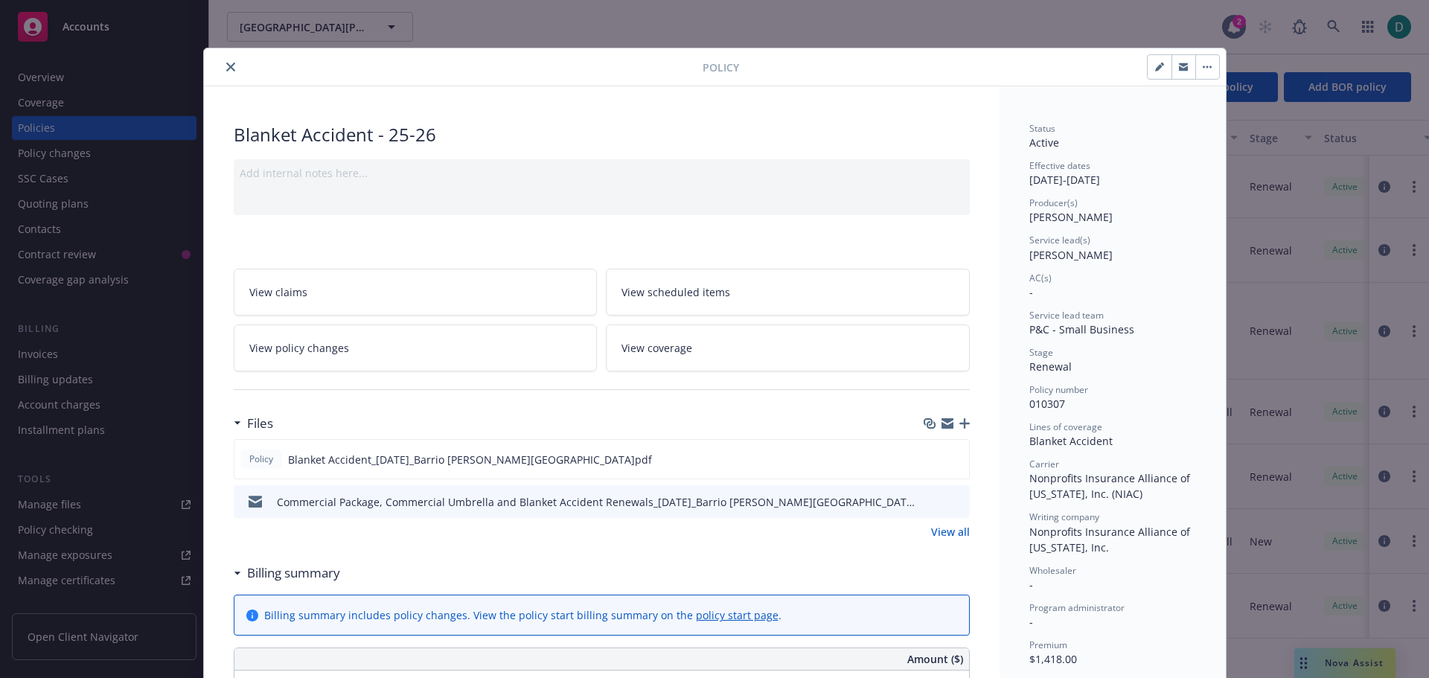
click at [226, 66] on icon "close" at bounding box center [230, 67] width 9 height 9
